Goal: Task Accomplishment & Management: Complete application form

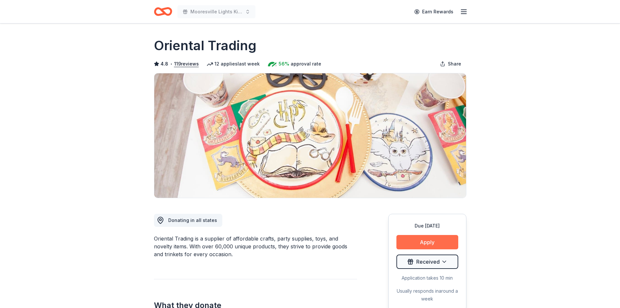
click at [429, 240] on button "Apply" at bounding box center [427, 242] width 62 height 14
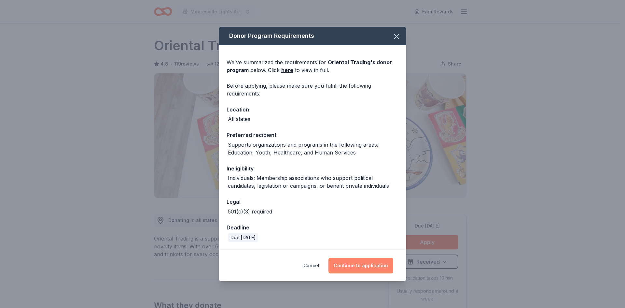
click at [360, 264] on button "Continue to application" at bounding box center [360, 265] width 65 height 16
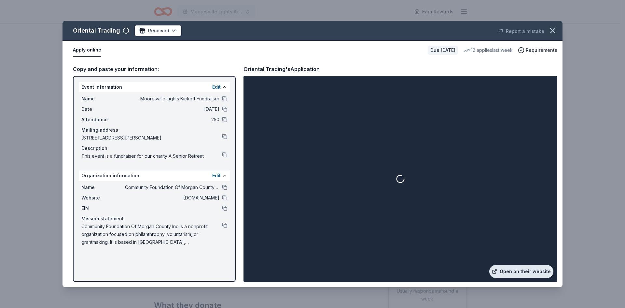
click at [513, 272] on link "Open on their website" at bounding box center [521, 271] width 64 height 13
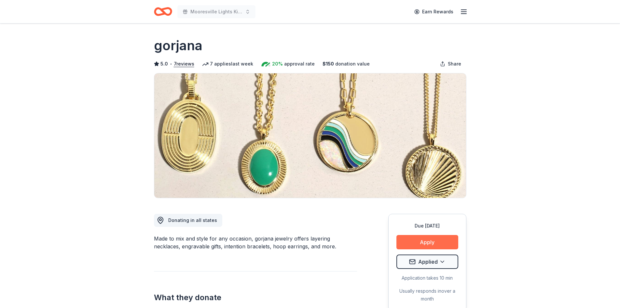
click at [425, 241] on button "Apply" at bounding box center [427, 242] width 62 height 14
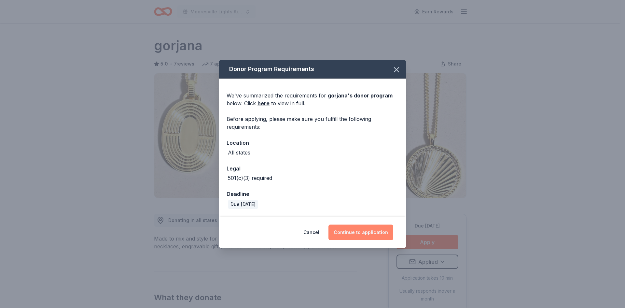
click at [360, 228] on button "Continue to application" at bounding box center [360, 232] width 65 height 16
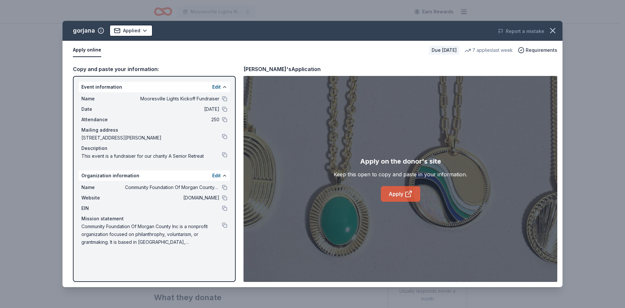
click at [398, 196] on link "Apply" at bounding box center [400, 194] width 39 height 16
click at [549, 30] on icon "button" at bounding box center [552, 30] width 9 height 9
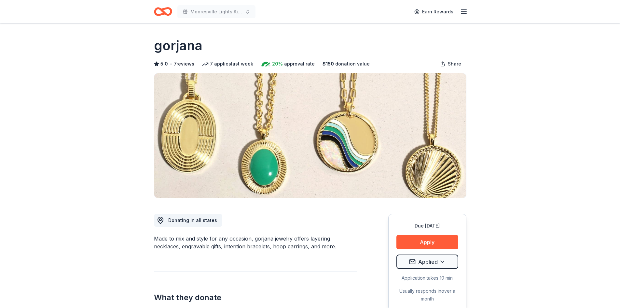
click at [161, 12] on icon "Home" at bounding box center [163, 11] width 18 height 15
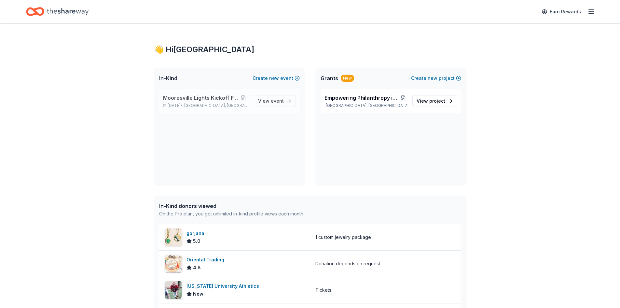
click at [187, 97] on span "Mooresville Lights Kickoff Fundraiser" at bounding box center [200, 98] width 75 height 8
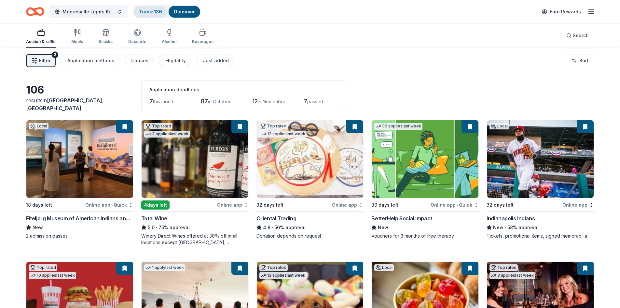
click at [150, 9] on link "Track · 136" at bounding box center [150, 12] width 23 height 6
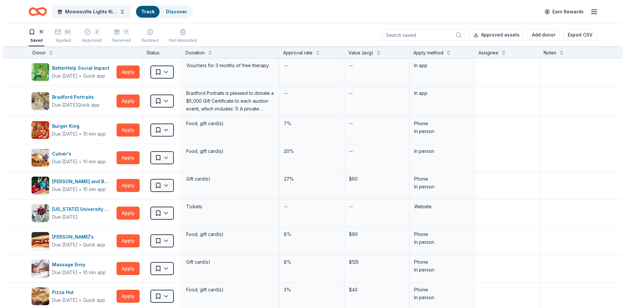
scroll to position [0, 0]
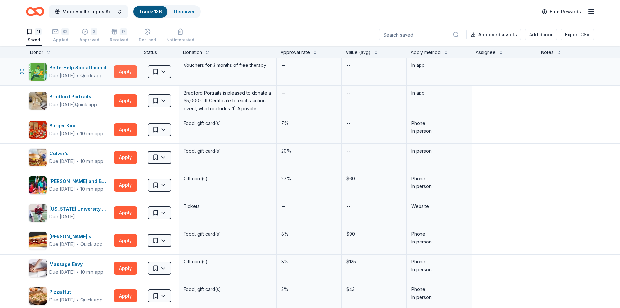
click at [130, 69] on button "Apply" at bounding box center [125, 71] width 23 height 13
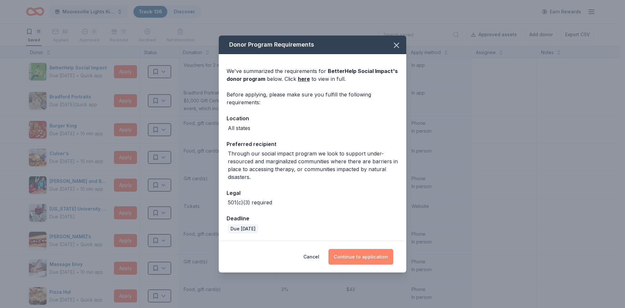
click at [351, 257] on button "Continue to application" at bounding box center [360, 257] width 65 height 16
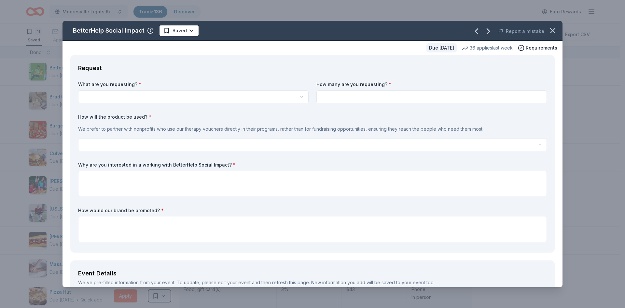
scroll to position [0, 0]
click at [106, 98] on html "<1% Mooresville Lights Kickoff Fundraiser Track · 136 Discover Earn Rewards 11 …" at bounding box center [312, 154] width 625 height 308
select select "Vouchers for 3 months of free therapy"
click at [333, 97] on input at bounding box center [431, 96] width 230 height 13
drag, startPoint x: 325, startPoint y: 97, endPoint x: 301, endPoint y: 93, distance: 24.4
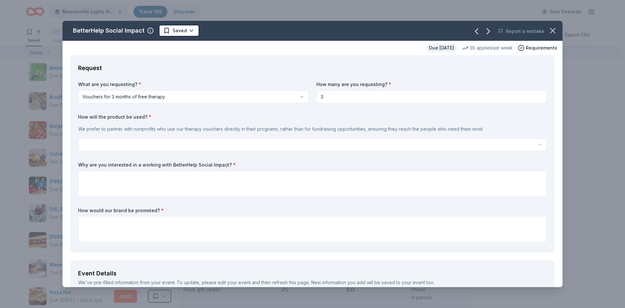
click at [301, 93] on div "What are you requesting? * Vouchers for 3 months of free therapy Vouchers for 3…" at bounding box center [312, 162] width 469 height 163
type input "4"
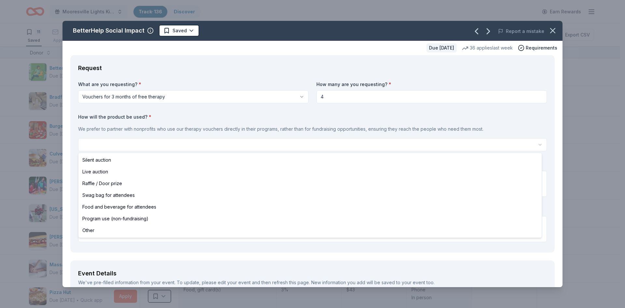
click at [199, 140] on html "<1% Mooresville Lights Kickoff Fundraiser Track · 136 Discover Earn Rewards 11 …" at bounding box center [312, 154] width 625 height 308
select select "programUse"
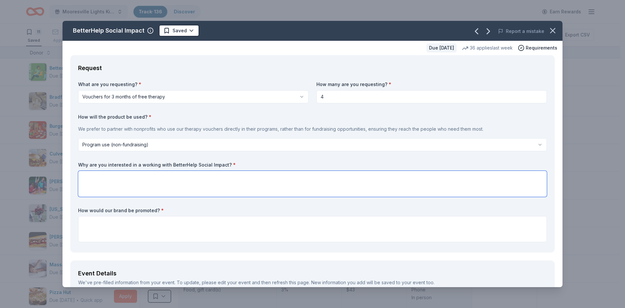
click at [101, 176] on textarea at bounding box center [312, 184] width 469 height 26
click at [324, 96] on input "4" at bounding box center [431, 96] width 230 height 13
type input "4"
type input "10"
click at [159, 180] on textarea at bounding box center [312, 184] width 469 height 26
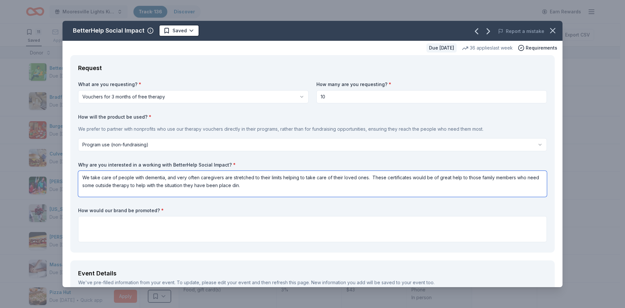
type textarea "We take care of people with dementia, and very often caregivers are stretched t…"
type textarea "We would promote your brand via socail media and on our website"
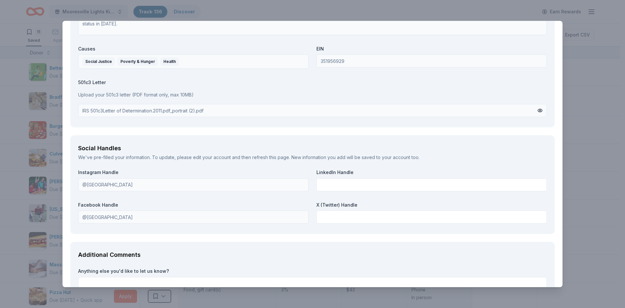
scroll to position [711, 0]
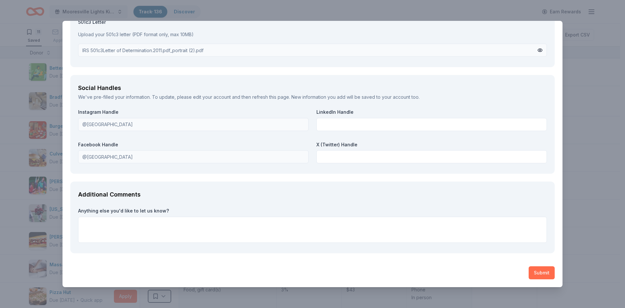
click at [536, 272] on button "Submit" at bounding box center [542, 272] width 26 height 13
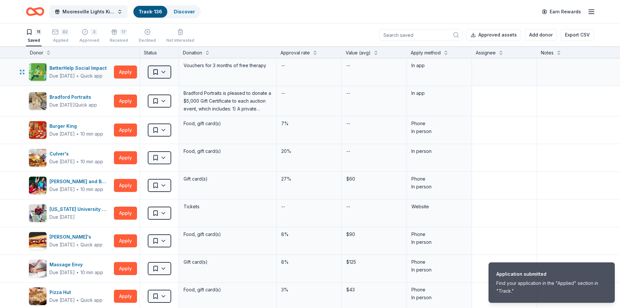
click at [162, 73] on html "Application submitted Find your application in the "Applied" section in "Track.…" at bounding box center [310, 154] width 620 height 308
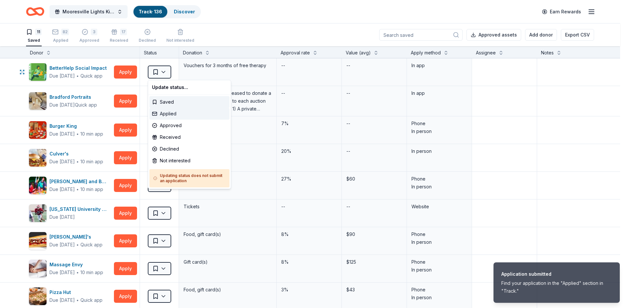
click at [168, 114] on div "Applied" at bounding box center [189, 114] width 80 height 12
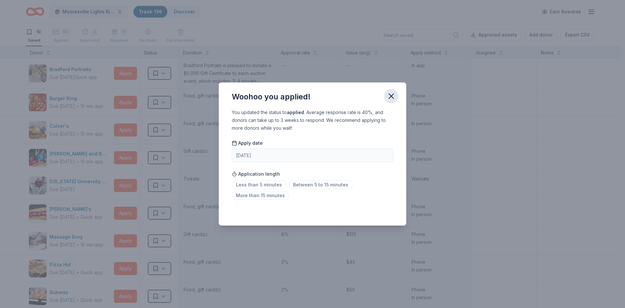
click at [388, 95] on icon "button" at bounding box center [391, 95] width 9 height 9
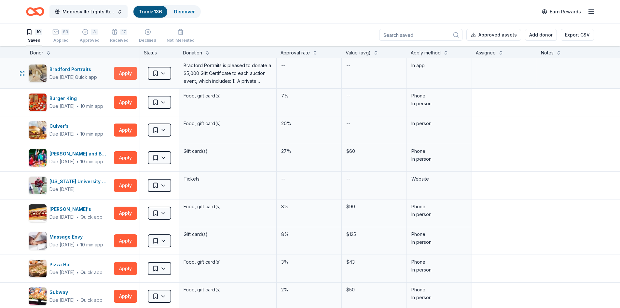
click at [127, 73] on button "Apply" at bounding box center [125, 73] width 23 height 13
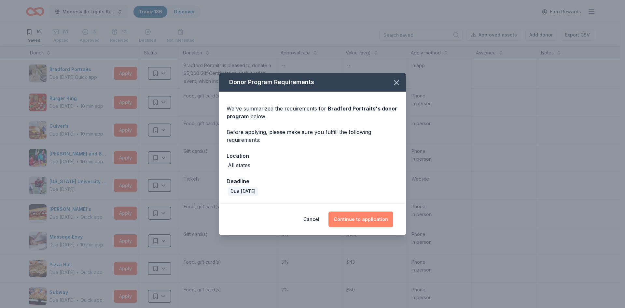
click at [355, 219] on button "Continue to application" at bounding box center [360, 219] width 65 height 16
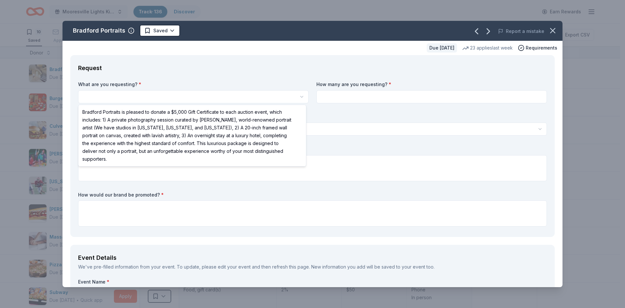
click at [106, 93] on html "<1% Mooresville Lights Kickoff Fundraiser Track · 136 Discover Earn Rewards 10 …" at bounding box center [312, 154] width 625 height 308
select select "Bradford Portraits is pleased to donate a $5,000 Gift Certificate to each aucti…"
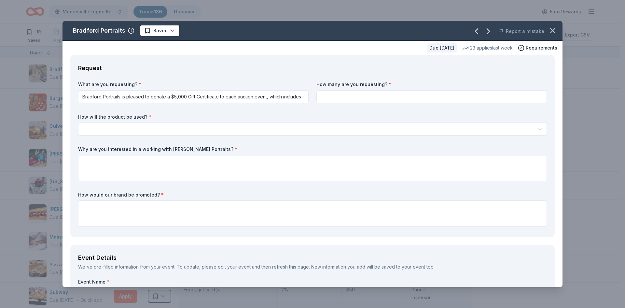
click at [332, 96] on input at bounding box center [431, 96] width 230 height 13
type input "2"
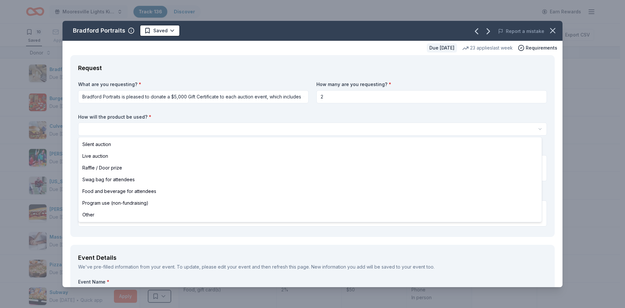
click at [88, 126] on html "<1% Mooresville Lights Kickoff Fundraiser Track · 136 Discover Earn Rewards 10 …" at bounding box center [312, 154] width 625 height 308
select select "raffleDoorPrize"
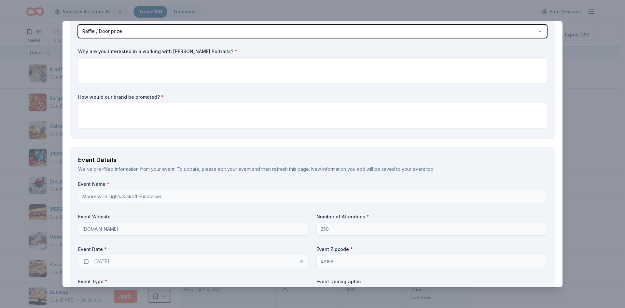
scroll to position [65, 0]
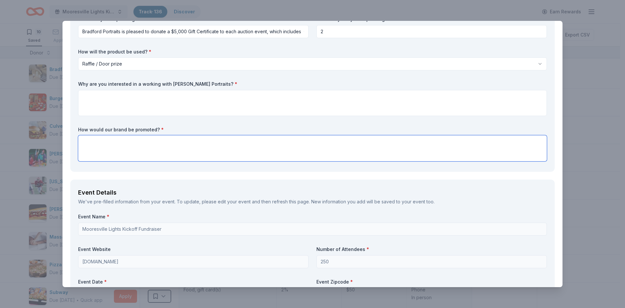
click at [109, 145] on textarea at bounding box center [312, 148] width 469 height 26
type textarea "We would promote your brand across our website and social media accounts"
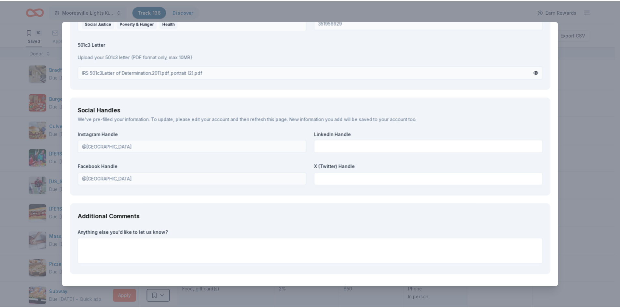
scroll to position [770, 0]
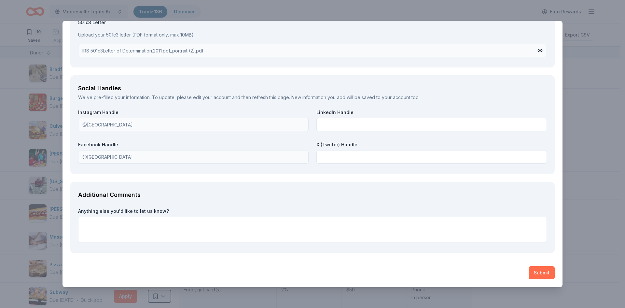
type textarea "This seems like the kind of exciting item that would generate buzz and attract …"
click at [540, 272] on button "Submit" at bounding box center [542, 272] width 26 height 13
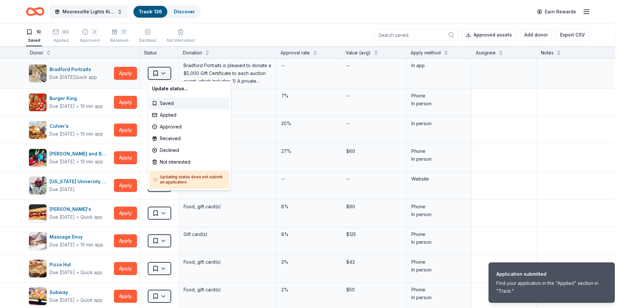
click at [166, 73] on html "Application submitted Find your application in the "Applied" section in "Track.…" at bounding box center [310, 154] width 620 height 308
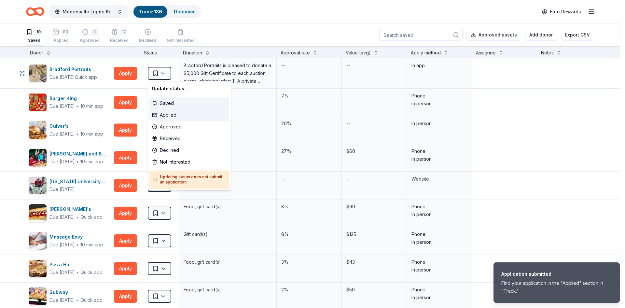
click at [166, 115] on div "Applied" at bounding box center [189, 115] width 80 height 12
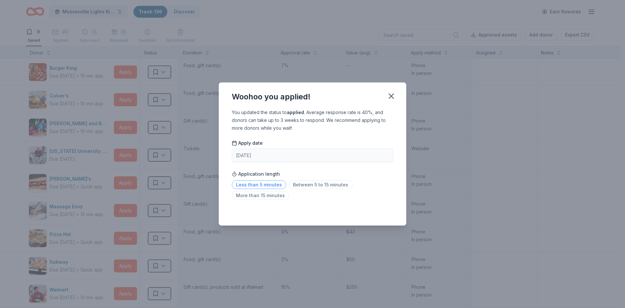
click at [259, 183] on span "Less than 5 minutes" at bounding box center [259, 184] width 54 height 9
click at [393, 93] on icon "button" at bounding box center [391, 95] width 9 height 9
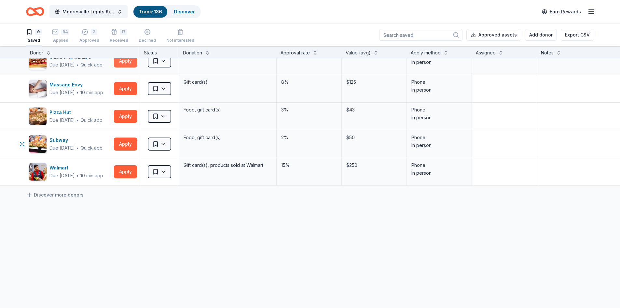
scroll to position [0, 0]
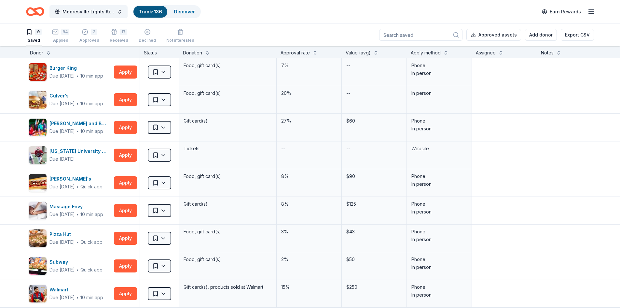
click at [53, 35] on div "84 Applied" at bounding box center [60, 34] width 17 height 14
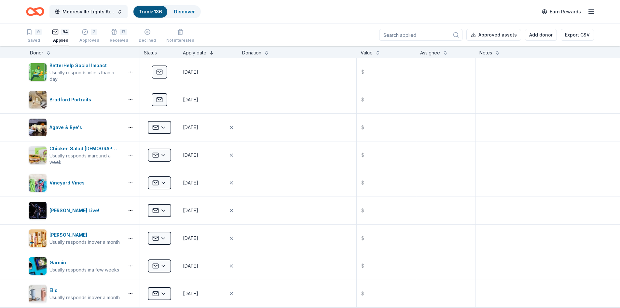
click at [210, 53] on button at bounding box center [211, 52] width 5 height 7
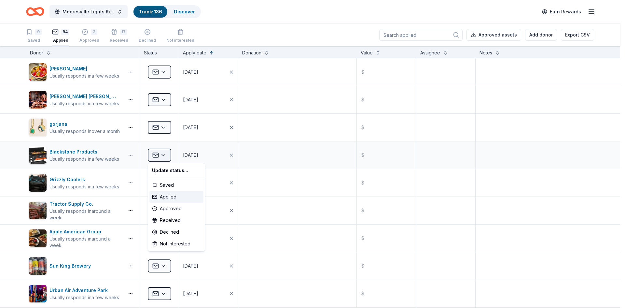
click at [163, 155] on html "<1% Mooresville Lights Kickoff Fundraiser Track · 136 Discover Earn Rewards 9 S…" at bounding box center [312, 154] width 625 height 308
click at [173, 231] on div "Declined" at bounding box center [176, 232] width 54 height 12
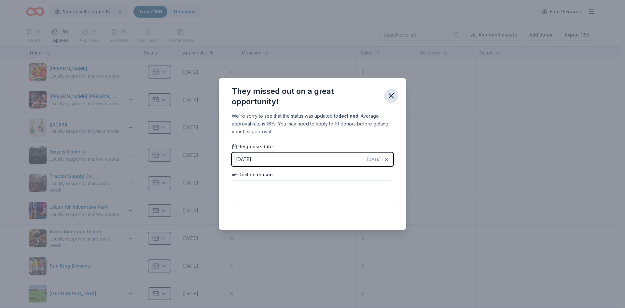
click at [390, 94] on icon "button" at bounding box center [391, 95] width 9 height 9
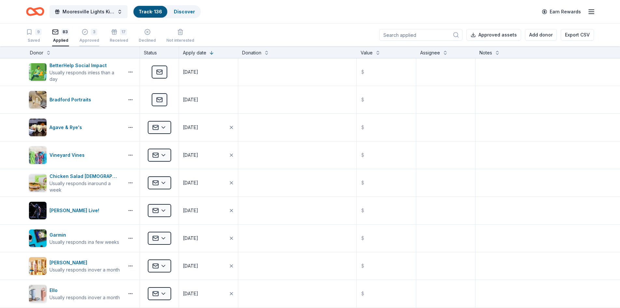
click at [88, 33] on div "3" at bounding box center [89, 32] width 20 height 7
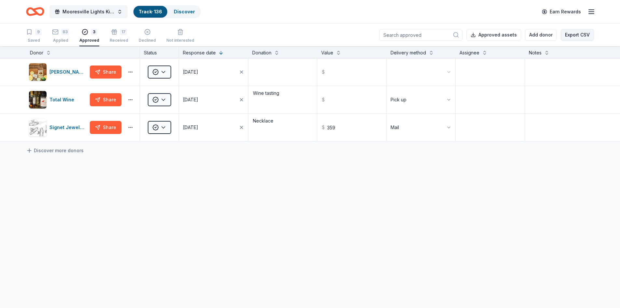
click at [579, 35] on button "Export CSV" at bounding box center [577, 35] width 33 height 12
click at [33, 38] on div "Saved" at bounding box center [34, 40] width 16 height 5
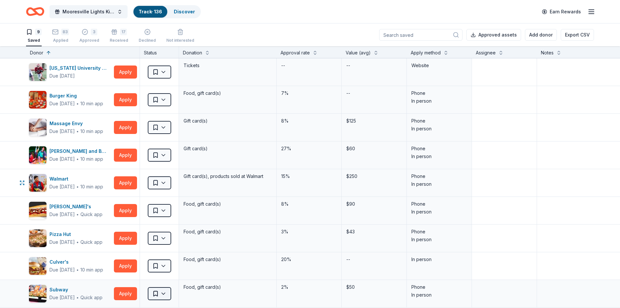
scroll to position [127, 0]
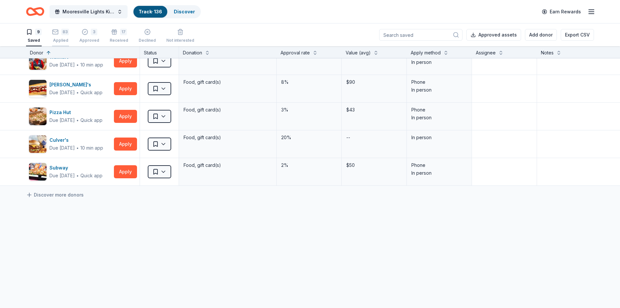
click at [58, 39] on div "Applied" at bounding box center [60, 36] width 17 height 5
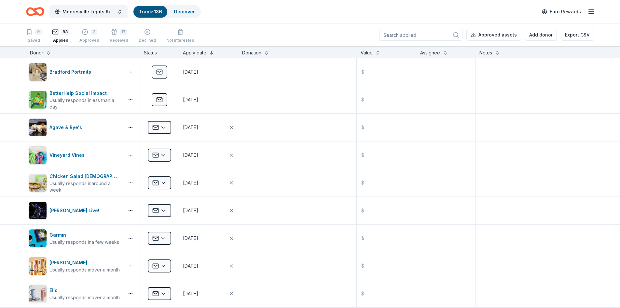
click at [44, 53] on div "Donor" at bounding box center [83, 53] width 106 height 8
click at [49, 54] on button at bounding box center [48, 52] width 5 height 7
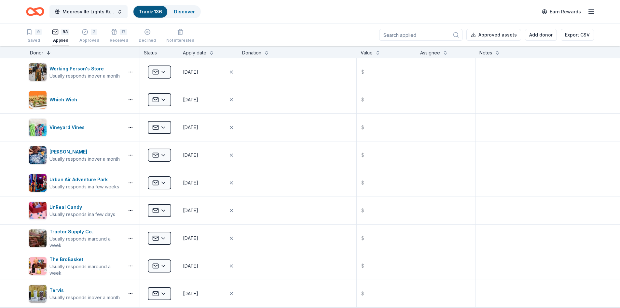
click at [48, 51] on button at bounding box center [48, 52] width 5 height 7
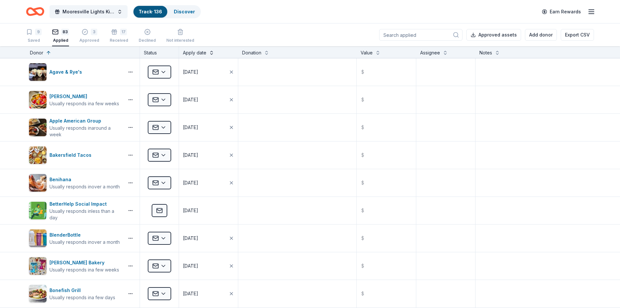
click at [210, 51] on button at bounding box center [211, 52] width 5 height 7
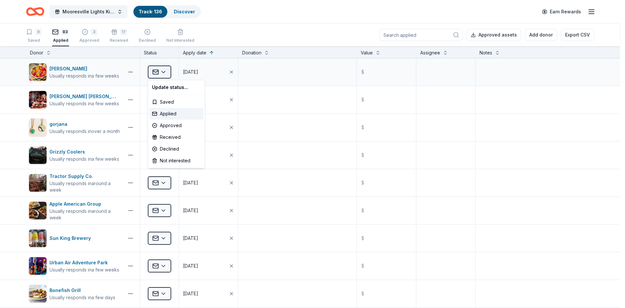
click at [159, 69] on html "<1% Mooresville Lights Kickoff Fundraiser Track · 136 Discover Earn Rewards 9 S…" at bounding box center [312, 154] width 625 height 308
click at [58, 68] on html "<1% Mooresville Lights Kickoff Fundraiser Track · 136 Discover Earn Rewards 9 S…" at bounding box center [312, 154] width 625 height 308
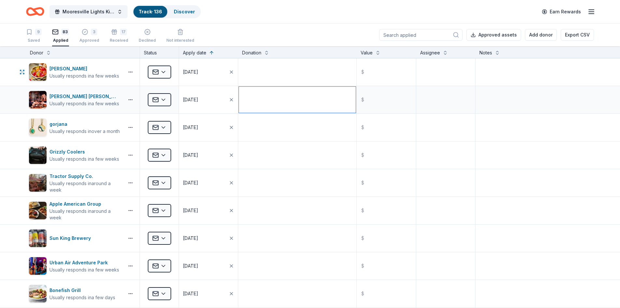
drag, startPoint x: 58, startPoint y: 68, endPoint x: 215, endPoint y: 86, distance: 158.2
click at [263, 91] on textarea at bounding box center [297, 100] width 117 height 26
click at [59, 67] on div "Albanese" at bounding box center [84, 69] width 70 height 8
click at [79, 96] on div "Cooper's Hawk Winery and Restaurants" at bounding box center [85, 96] width 72 height 8
click at [56, 123] on div "gorjana" at bounding box center [84, 124] width 70 height 8
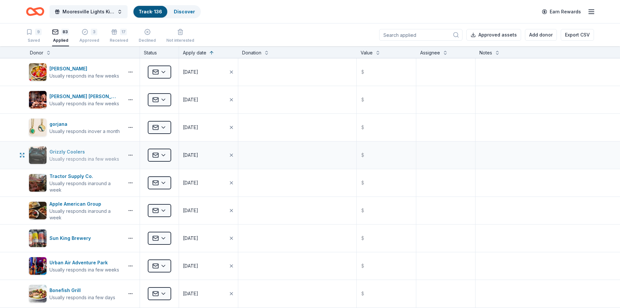
click at [60, 151] on div "Grizzly Coolers" at bounding box center [84, 152] width 70 height 8
click at [59, 175] on div "Tractor Supply Co." at bounding box center [85, 176] width 72 height 8
click at [62, 205] on div "Apple American Group" at bounding box center [85, 204] width 72 height 8
click at [61, 239] on div "Sun King Brewery" at bounding box center [71, 238] width 44 height 8
click at [66, 263] on div "Urban Air Adventure Park" at bounding box center [84, 262] width 70 height 8
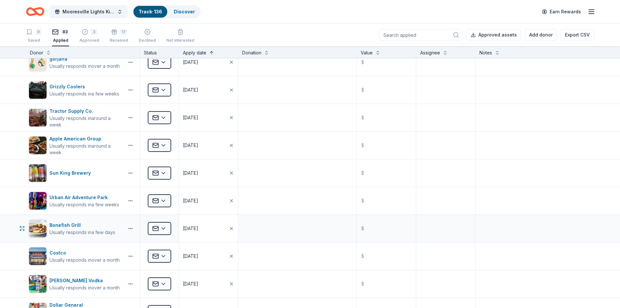
scroll to position [130, 0]
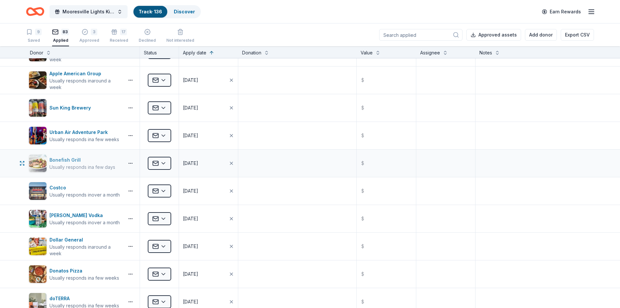
click at [67, 161] on div "Bonefish Grill" at bounding box center [82, 160] width 66 height 8
click at [57, 187] on div "Costco" at bounding box center [84, 188] width 70 height 8
click at [61, 216] on div "Dixie Vodka" at bounding box center [84, 215] width 70 height 8
click at [64, 239] on div "Dollar General" at bounding box center [85, 240] width 72 height 8
click at [63, 270] on div "Donatos Pizza" at bounding box center [84, 271] width 70 height 8
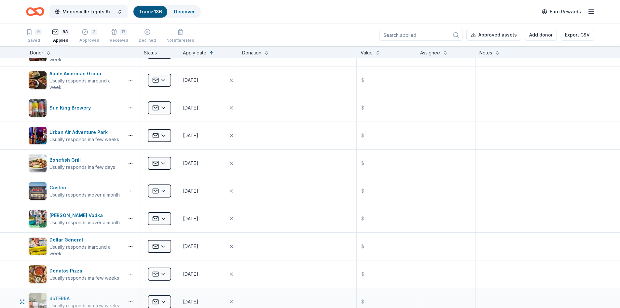
click at [57, 296] on div "doTERRA" at bounding box center [84, 298] width 70 height 8
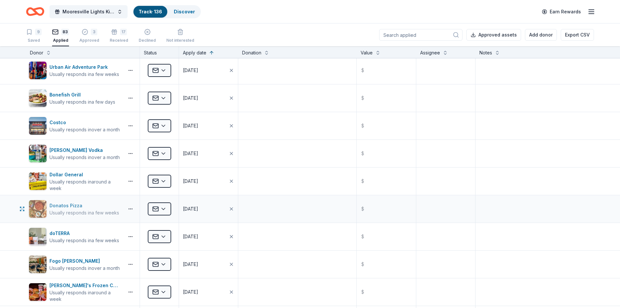
scroll to position [228, 0]
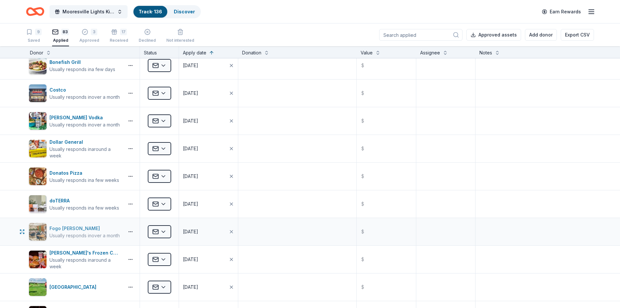
click at [65, 227] on div "Fogo [PERSON_NAME]" at bounding box center [84, 228] width 70 height 8
click at [77, 252] on div "Freddy's Frozen Custard & Steakburgers" at bounding box center [85, 253] width 72 height 8
click at [68, 284] on div "French Lick Resort" at bounding box center [73, 287] width 49 height 8
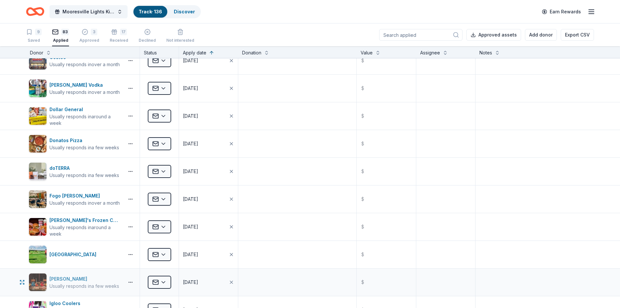
click at [54, 279] on div "Gibson" at bounding box center [84, 279] width 70 height 8
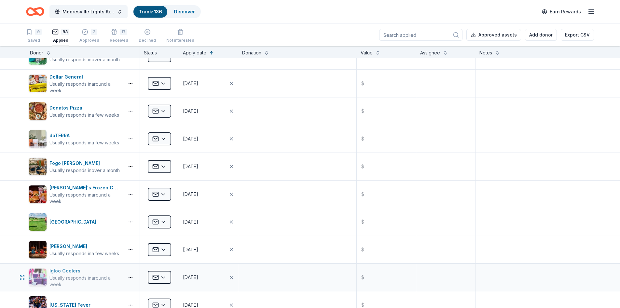
click at [60, 270] on div "Igloo Coolers" at bounding box center [85, 271] width 72 height 8
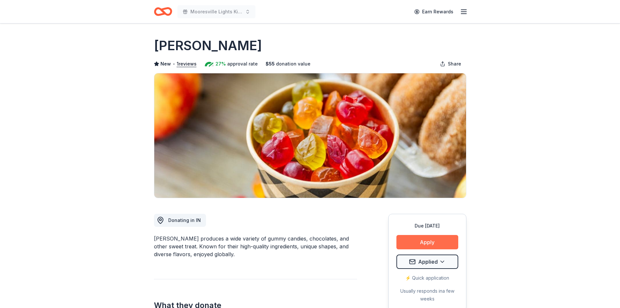
click at [423, 239] on button "Apply" at bounding box center [427, 242] width 62 height 14
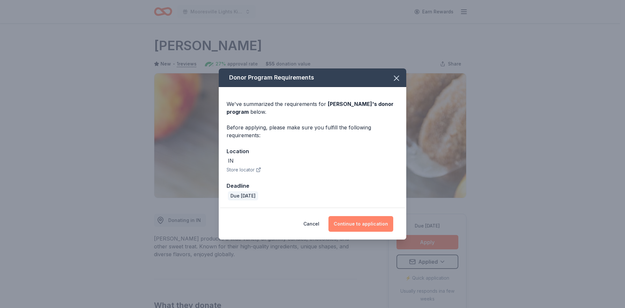
click at [365, 225] on button "Continue to application" at bounding box center [360, 224] width 65 height 16
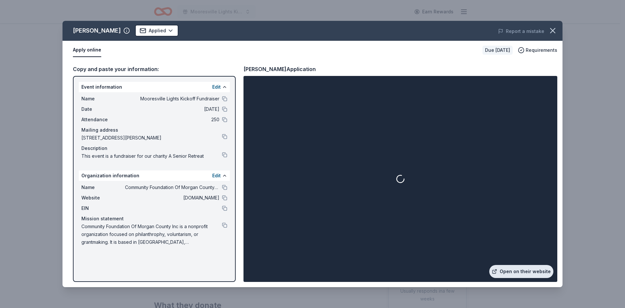
click at [532, 269] on link "Open on their website" at bounding box center [521, 271] width 64 height 13
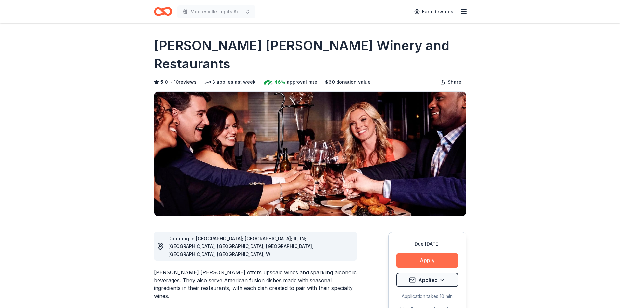
click at [428, 253] on button "Apply" at bounding box center [427, 260] width 62 height 14
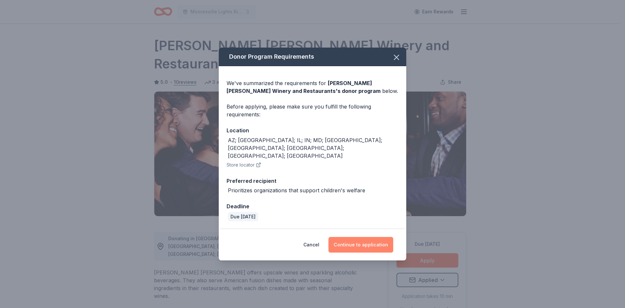
click at [357, 237] on button "Continue to application" at bounding box center [360, 245] width 65 height 16
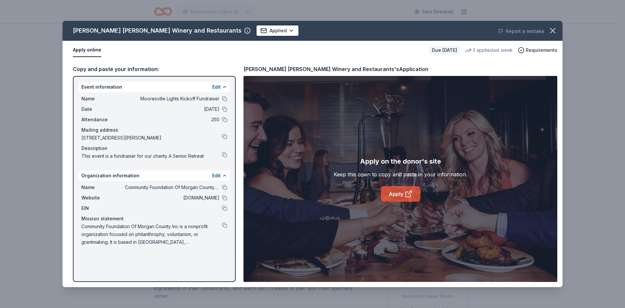
click at [397, 194] on link "Apply" at bounding box center [400, 194] width 39 height 16
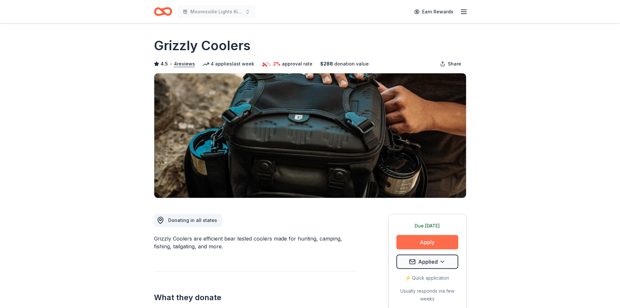
click at [419, 241] on button "Apply" at bounding box center [427, 242] width 62 height 14
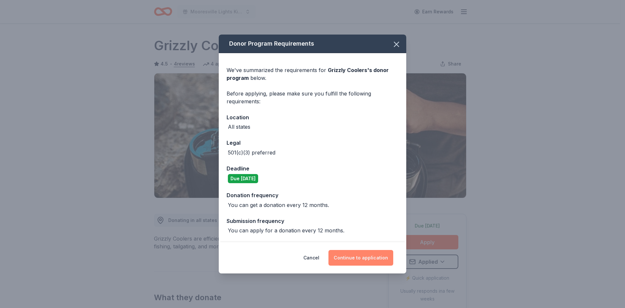
click at [363, 256] on button "Continue to application" at bounding box center [360, 258] width 65 height 16
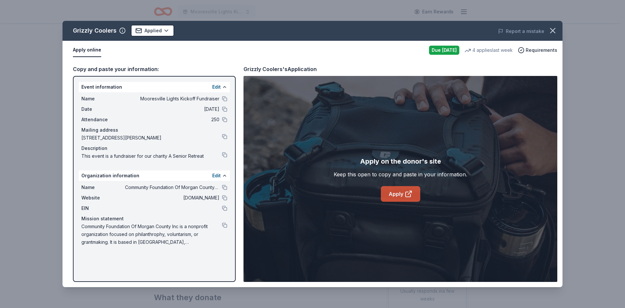
click at [401, 193] on link "Apply" at bounding box center [400, 194] width 39 height 16
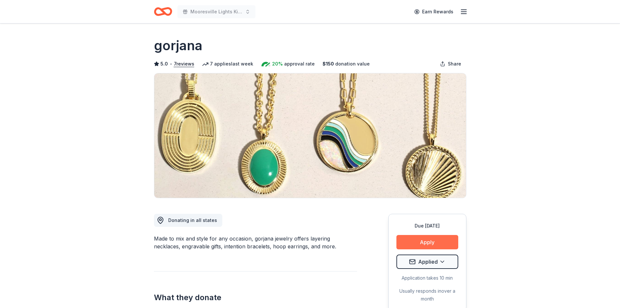
click at [428, 237] on button "Apply" at bounding box center [427, 242] width 62 height 14
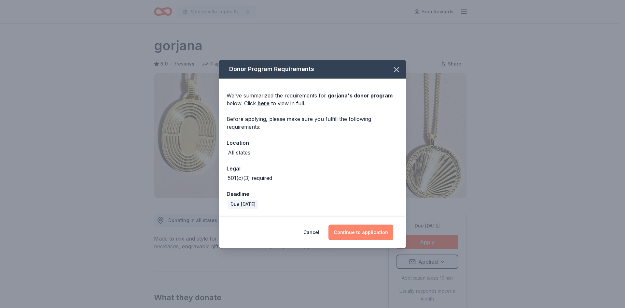
click at [350, 232] on button "Continue to application" at bounding box center [360, 232] width 65 height 16
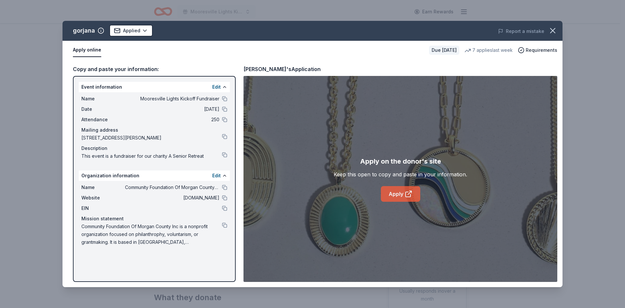
click at [404, 195] on link "Apply" at bounding box center [400, 194] width 39 height 16
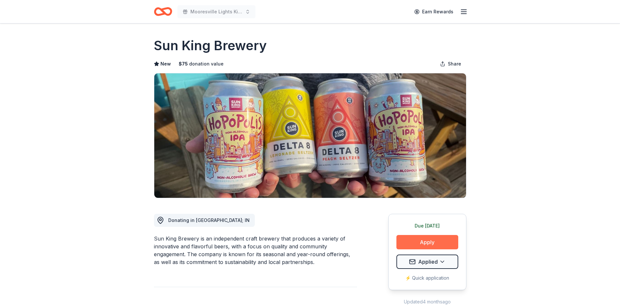
click at [424, 244] on button "Apply" at bounding box center [427, 242] width 62 height 14
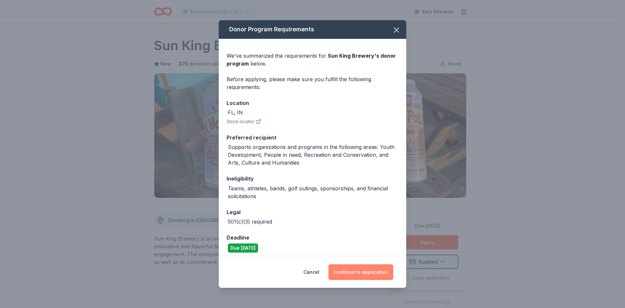
click at [363, 273] on button "Continue to application" at bounding box center [360, 272] width 65 height 16
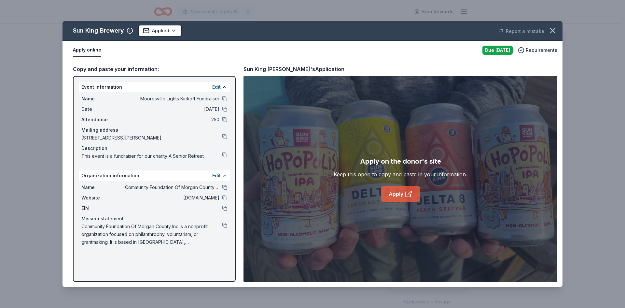
click at [395, 193] on link "Apply" at bounding box center [400, 194] width 39 height 16
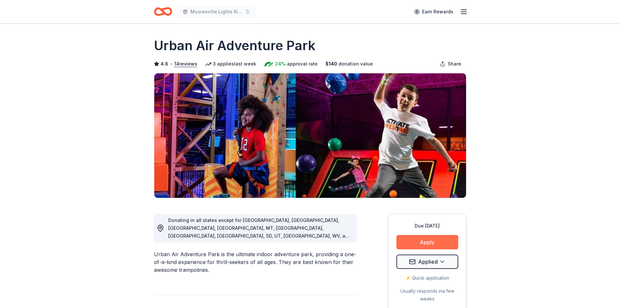
click at [416, 237] on button "Apply" at bounding box center [427, 242] width 62 height 14
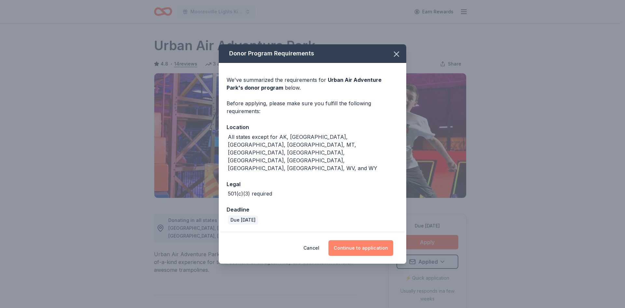
click at [365, 240] on button "Continue to application" at bounding box center [360, 248] width 65 height 16
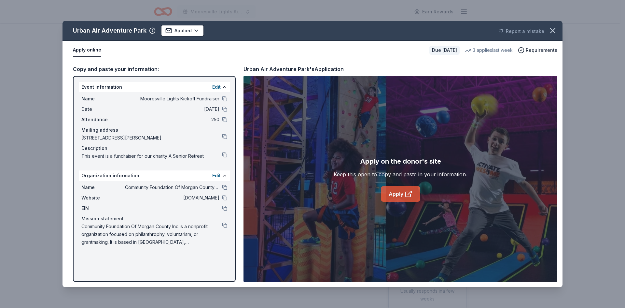
click at [392, 195] on link "Apply" at bounding box center [400, 194] width 39 height 16
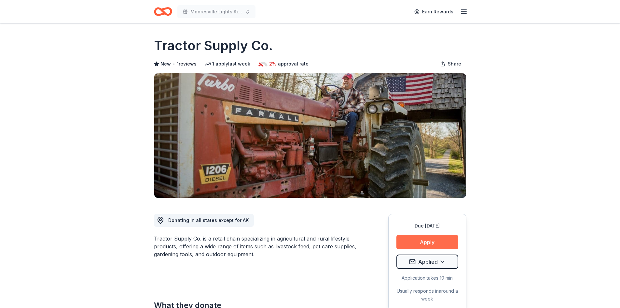
click at [427, 241] on button "Apply" at bounding box center [427, 242] width 62 height 14
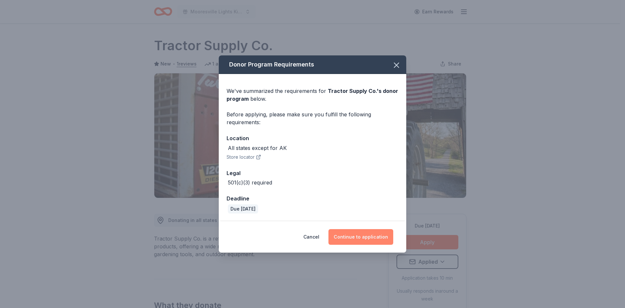
click at [351, 235] on button "Continue to application" at bounding box center [360, 237] width 65 height 16
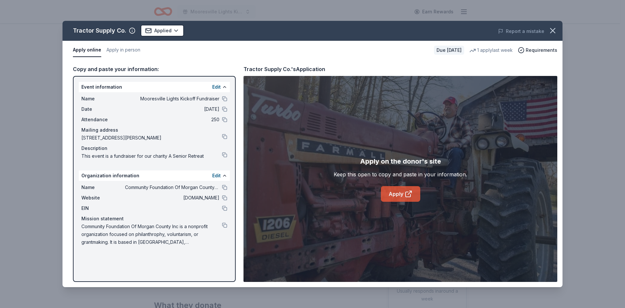
click at [395, 192] on link "Apply" at bounding box center [400, 194] width 39 height 16
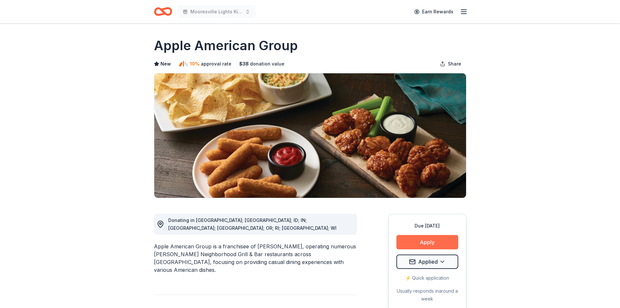
click at [432, 240] on button "Apply" at bounding box center [427, 242] width 62 height 14
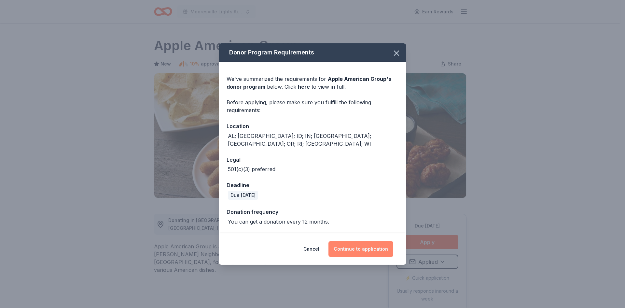
click at [371, 245] on button "Continue to application" at bounding box center [360, 249] width 65 height 16
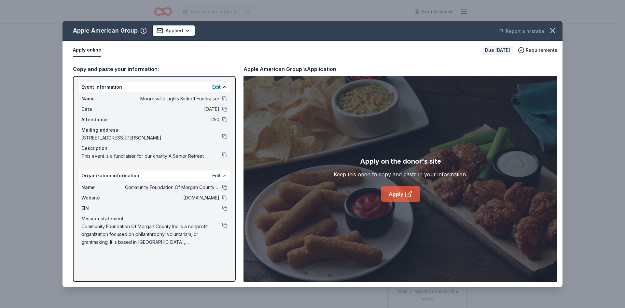
click at [397, 194] on link "Apply" at bounding box center [400, 194] width 39 height 16
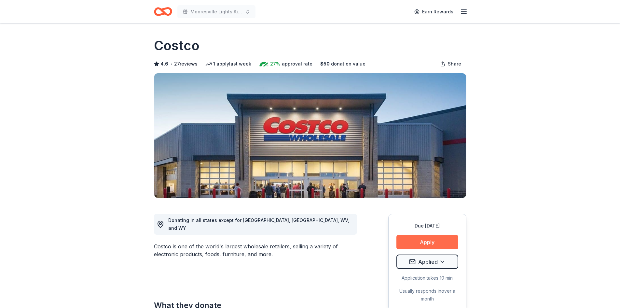
click at [420, 241] on button "Apply" at bounding box center [427, 242] width 62 height 14
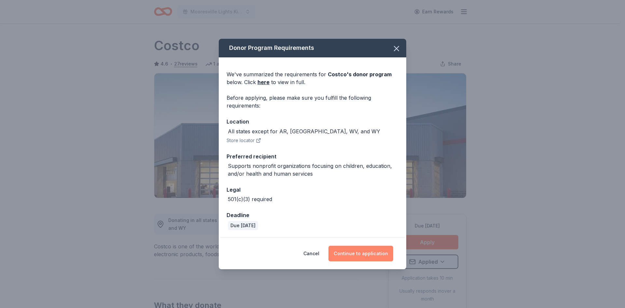
click at [360, 254] on button "Continue to application" at bounding box center [360, 253] width 65 height 16
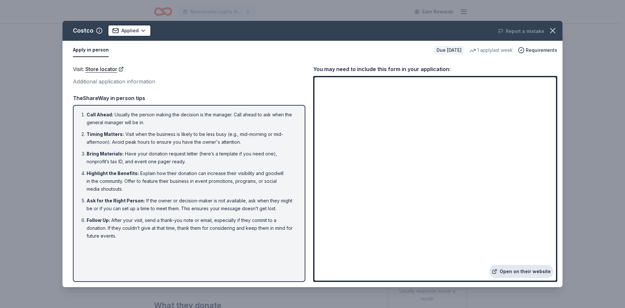
click at [524, 272] on link "Open on their website" at bounding box center [521, 271] width 64 height 13
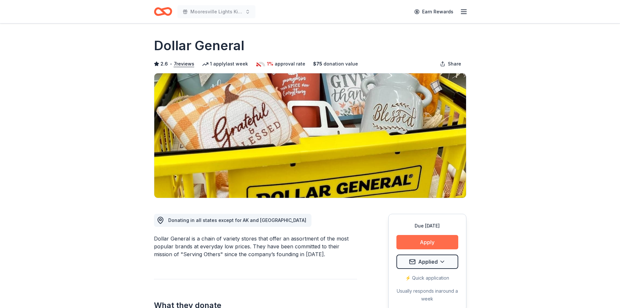
click at [419, 241] on button "Apply" at bounding box center [427, 242] width 62 height 14
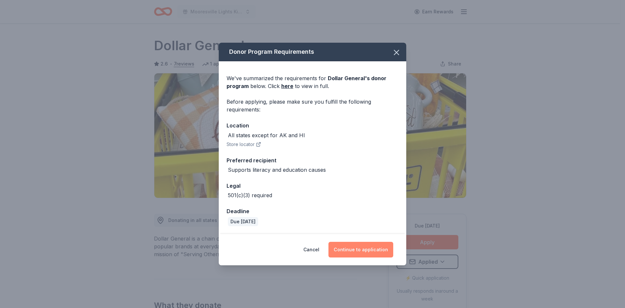
click at [340, 249] on button "Continue to application" at bounding box center [360, 249] width 65 height 16
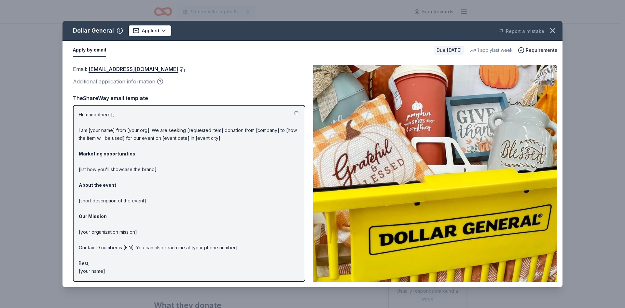
click at [178, 70] on button at bounding box center [181, 69] width 7 height 5
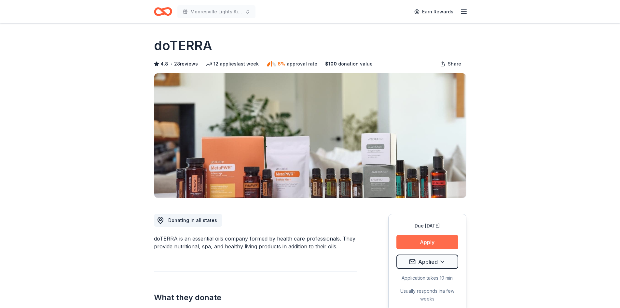
click at [421, 245] on button "Apply" at bounding box center [427, 242] width 62 height 14
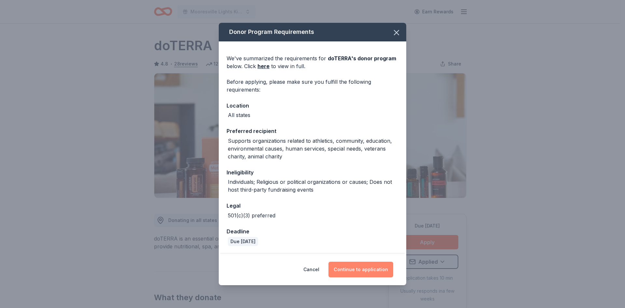
click at [360, 269] on button "Continue to application" at bounding box center [360, 269] width 65 height 16
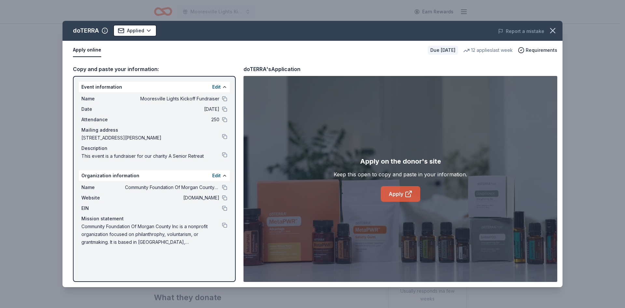
click at [397, 191] on link "Apply" at bounding box center [400, 194] width 39 height 16
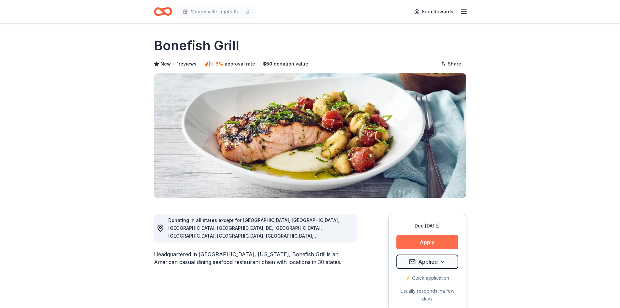
click at [423, 244] on button "Apply" at bounding box center [427, 242] width 62 height 14
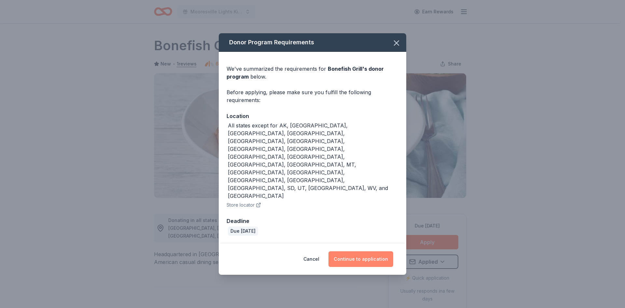
click at [353, 251] on button "Continue to application" at bounding box center [360, 259] width 65 height 16
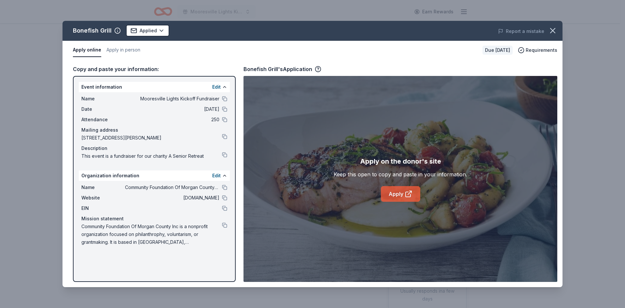
click at [396, 193] on link "Apply" at bounding box center [400, 194] width 39 height 16
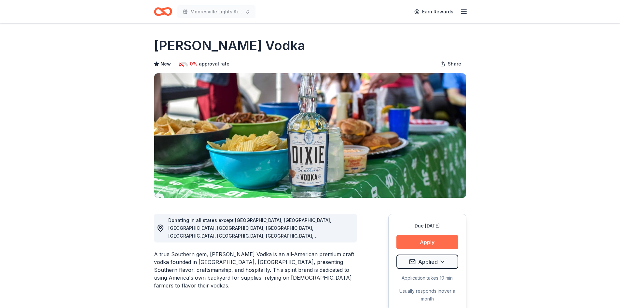
click at [417, 241] on button "Apply" at bounding box center [427, 242] width 62 height 14
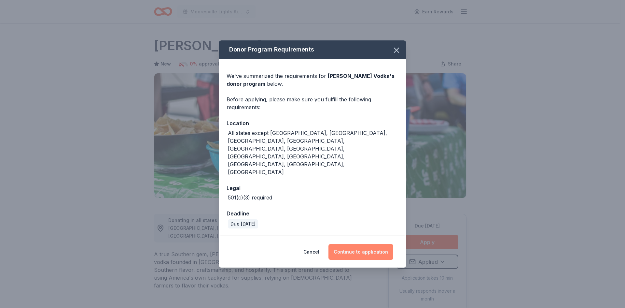
click at [364, 244] on button "Continue to application" at bounding box center [360, 252] width 65 height 16
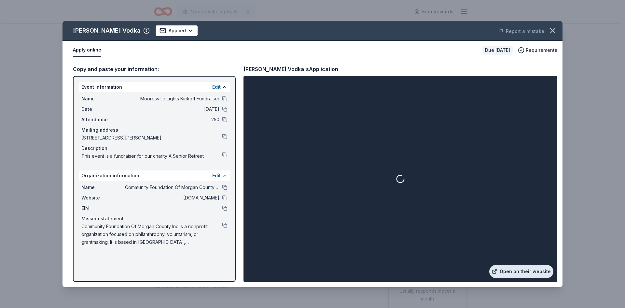
click at [519, 274] on link "Open on their website" at bounding box center [521, 271] width 64 height 13
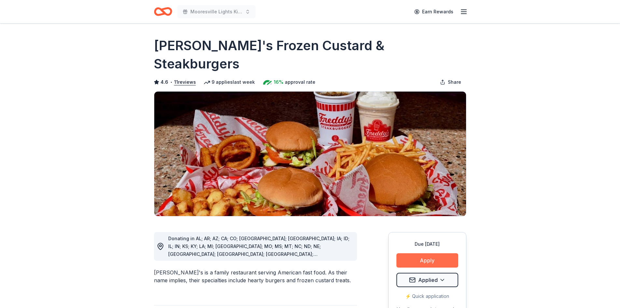
click at [430, 253] on button "Apply" at bounding box center [427, 260] width 62 height 14
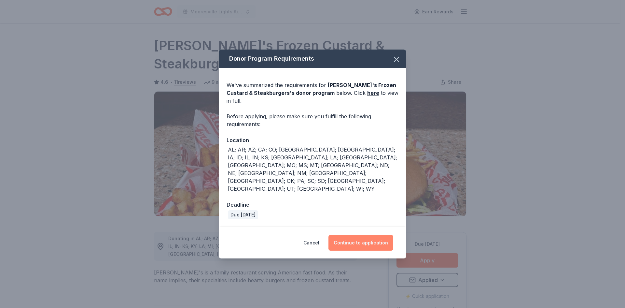
click at [367, 235] on button "Continue to application" at bounding box center [360, 243] width 65 height 16
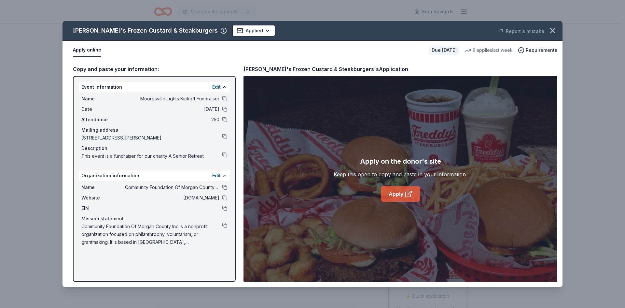
click at [389, 191] on link "Apply" at bounding box center [400, 194] width 39 height 16
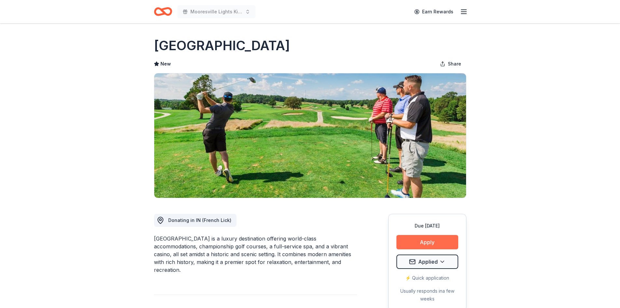
click at [427, 240] on button "Apply" at bounding box center [427, 242] width 62 height 14
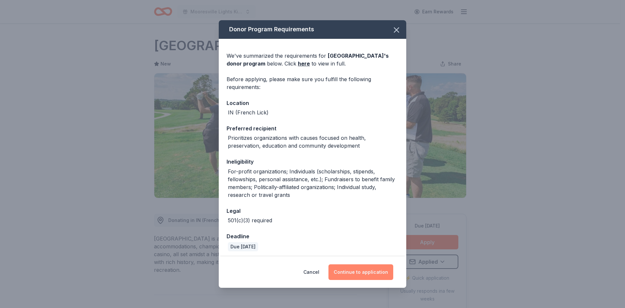
click at [349, 274] on button "Continue to application" at bounding box center [360, 272] width 65 height 16
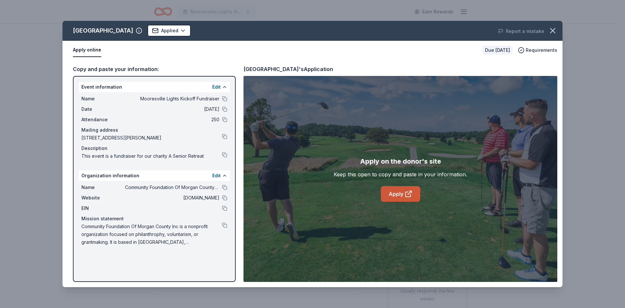
click at [400, 188] on link "Apply" at bounding box center [400, 194] width 39 height 16
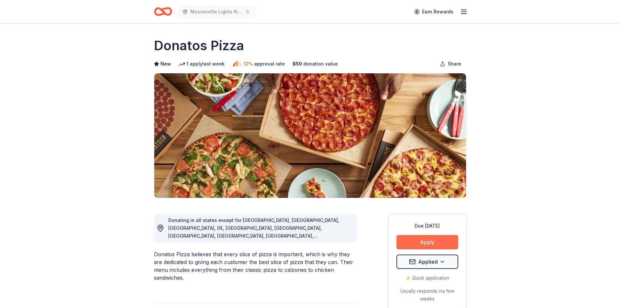
click at [423, 246] on button "Apply" at bounding box center [427, 242] width 62 height 14
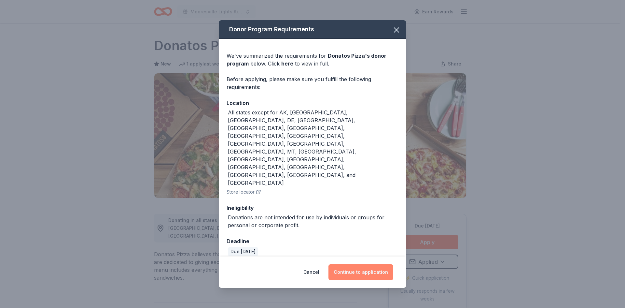
click at [359, 264] on button "Continue to application" at bounding box center [360, 272] width 65 height 16
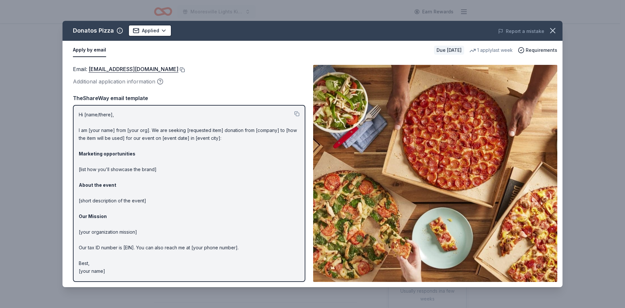
click at [178, 67] on button at bounding box center [181, 69] width 7 height 5
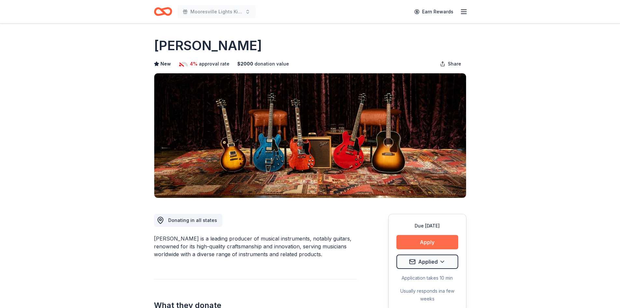
click at [416, 244] on button "Apply" at bounding box center [427, 242] width 62 height 14
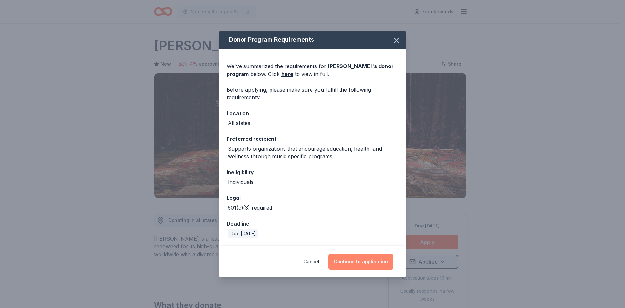
click at [347, 262] on button "Continue to application" at bounding box center [360, 262] width 65 height 16
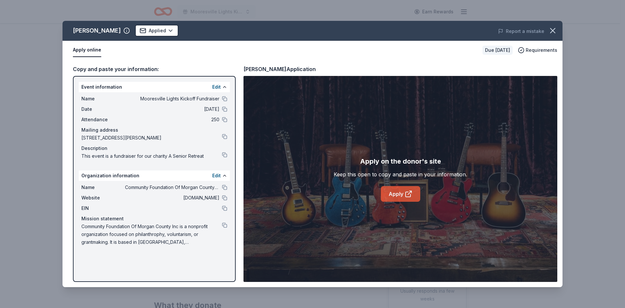
click at [391, 197] on link "Apply" at bounding box center [400, 194] width 39 height 16
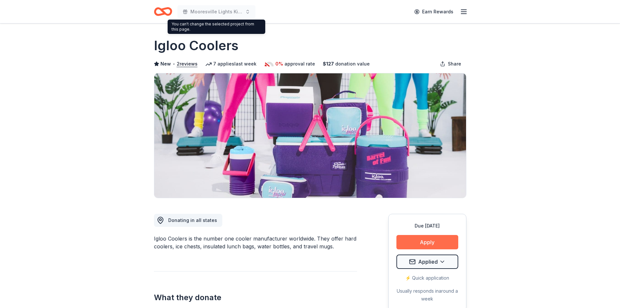
click at [417, 237] on button "Apply" at bounding box center [427, 242] width 62 height 14
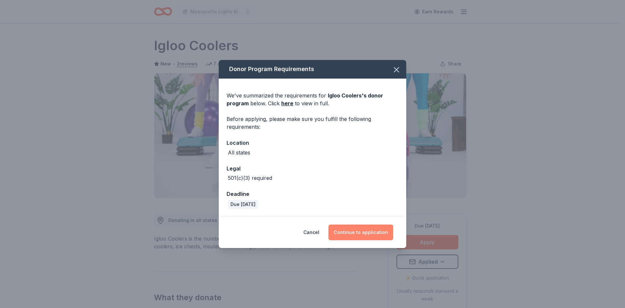
click at [356, 231] on button "Continue to application" at bounding box center [360, 232] width 65 height 16
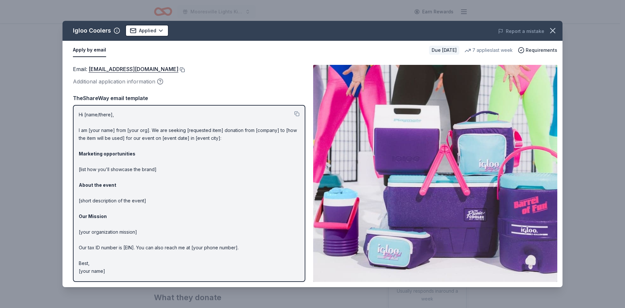
click at [178, 67] on button at bounding box center [181, 69] width 7 height 5
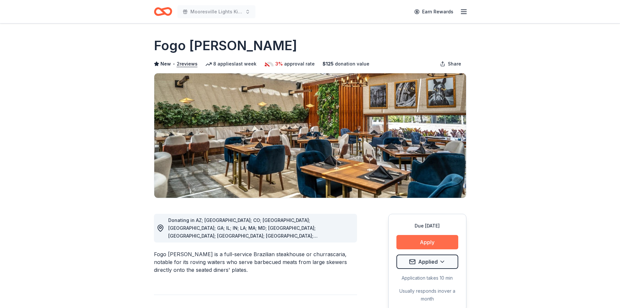
click at [414, 242] on button "Apply" at bounding box center [427, 242] width 62 height 14
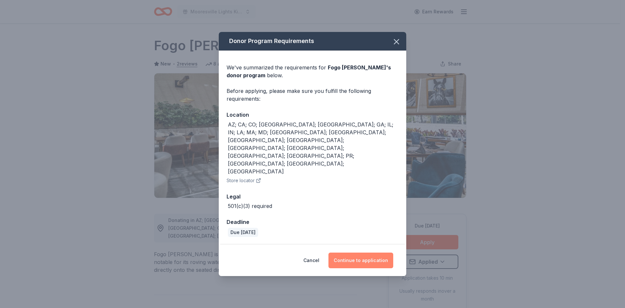
click at [350, 252] on button "Continue to application" at bounding box center [360, 260] width 65 height 16
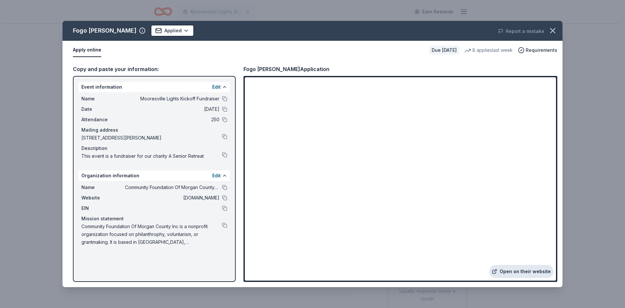
click at [512, 271] on link "Open on their website" at bounding box center [521, 271] width 64 height 13
